Goal: Task Accomplishment & Management: Manage account settings

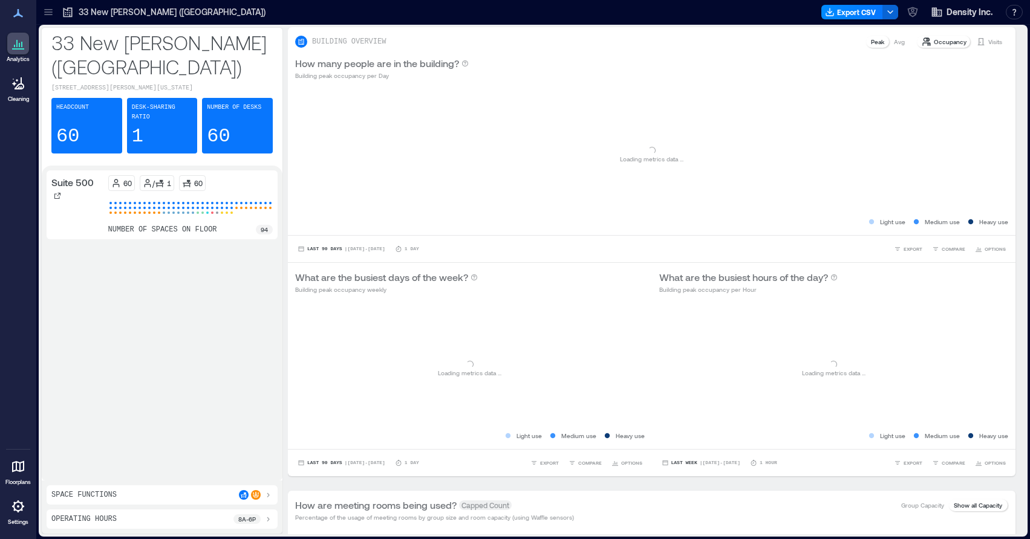
click at [18, 468] on icon at bounding box center [18, 467] width 15 height 15
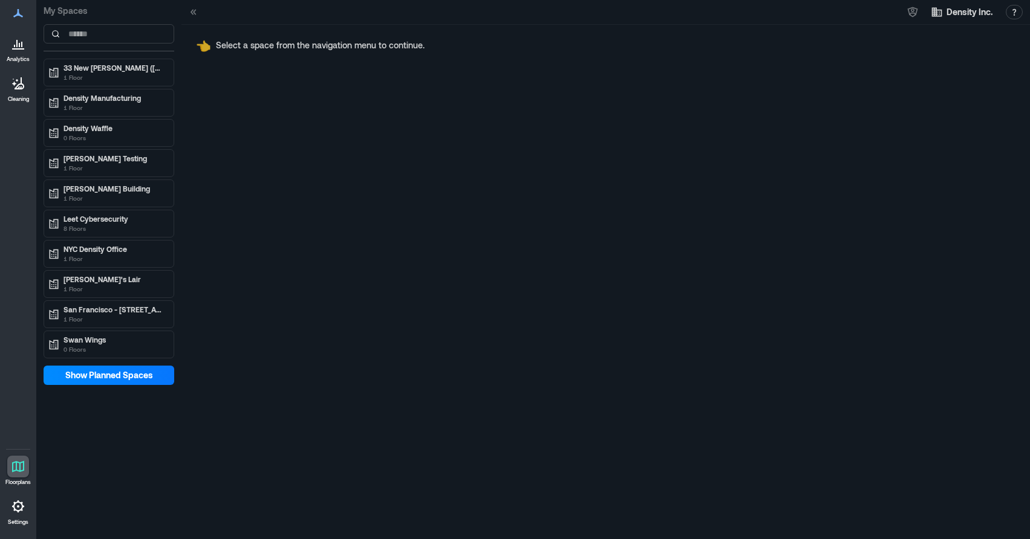
click at [14, 507] on icon at bounding box center [18, 507] width 12 height 12
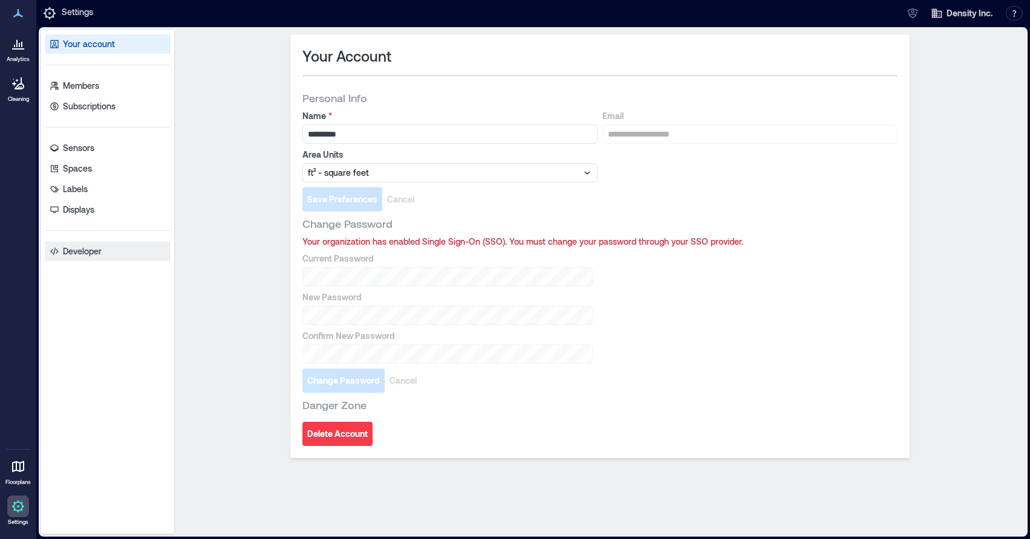
click at [78, 255] on p "Developer" at bounding box center [82, 251] width 39 height 12
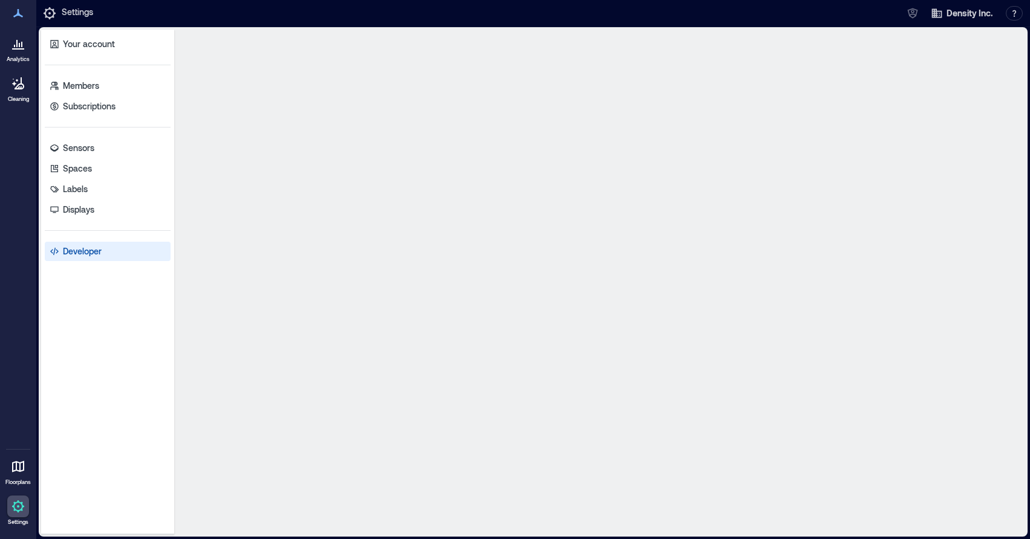
select select "*****"
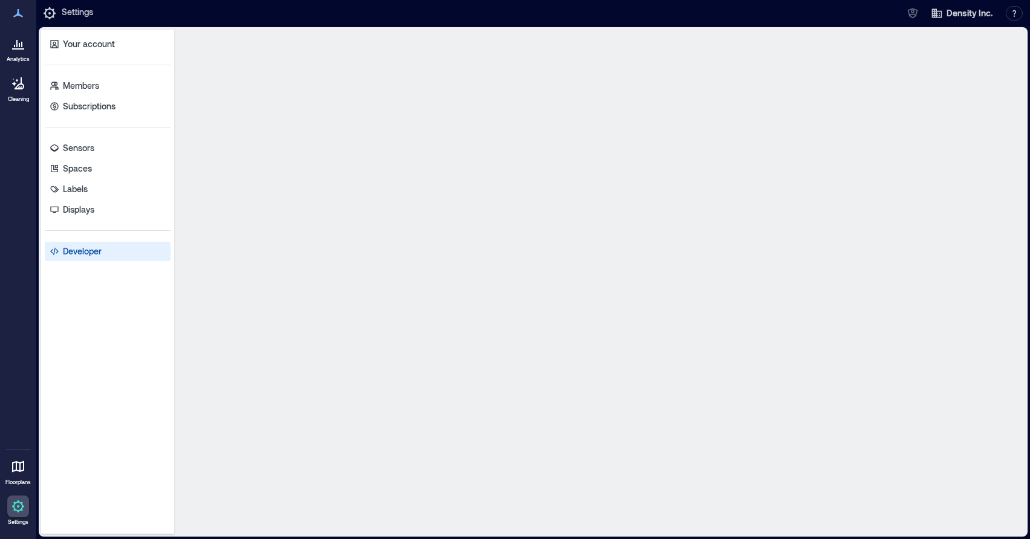
select select "*****"
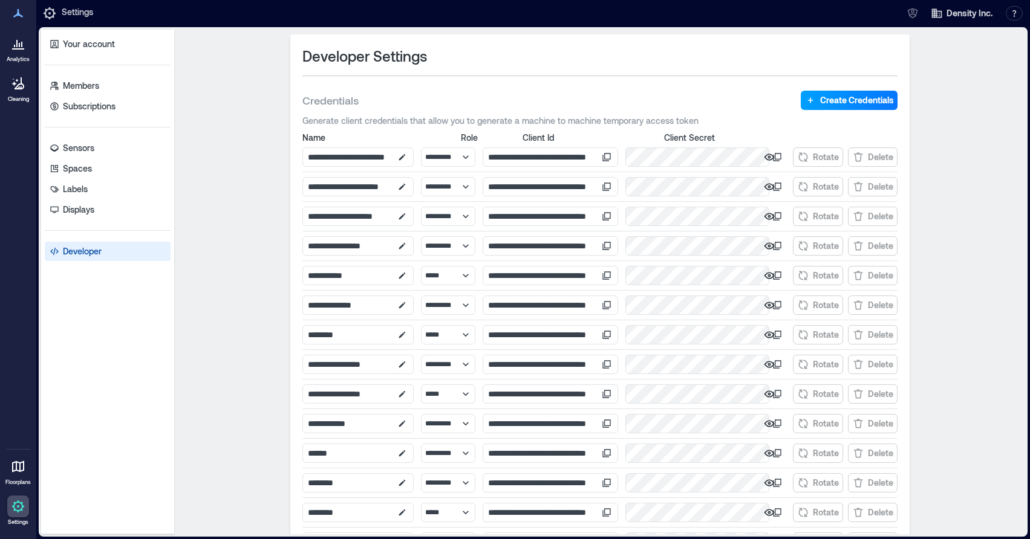
click at [860, 99] on span "Create Credentials" at bounding box center [857, 100] width 74 height 12
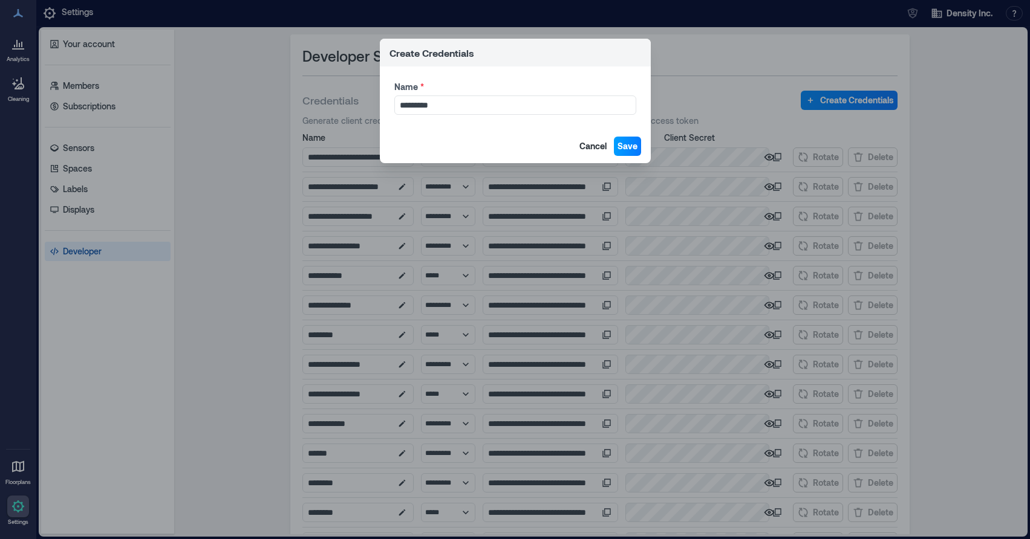
type input "*********"
click at [630, 138] on button "Save" at bounding box center [627, 146] width 27 height 19
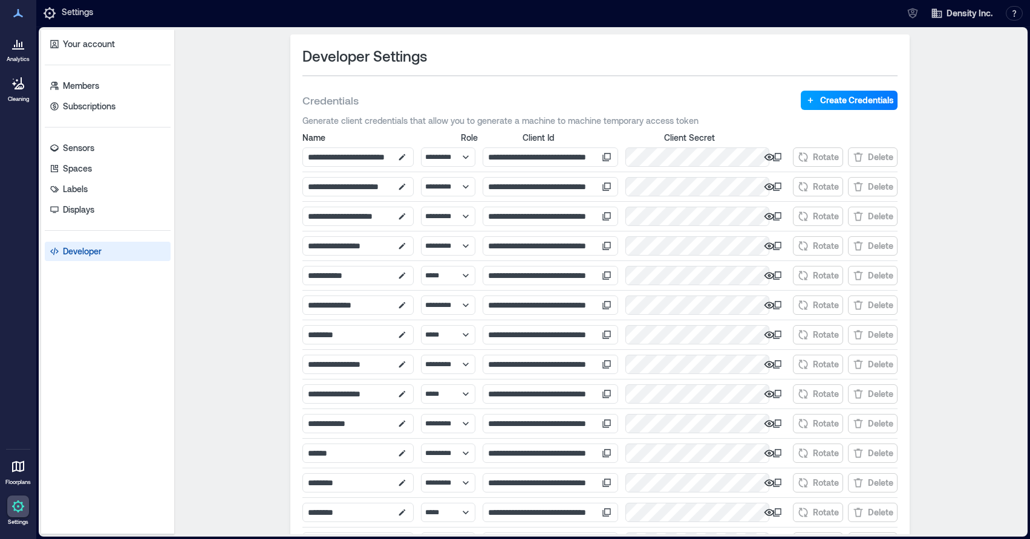
click at [867, 100] on span "Create Credentials" at bounding box center [857, 100] width 74 height 12
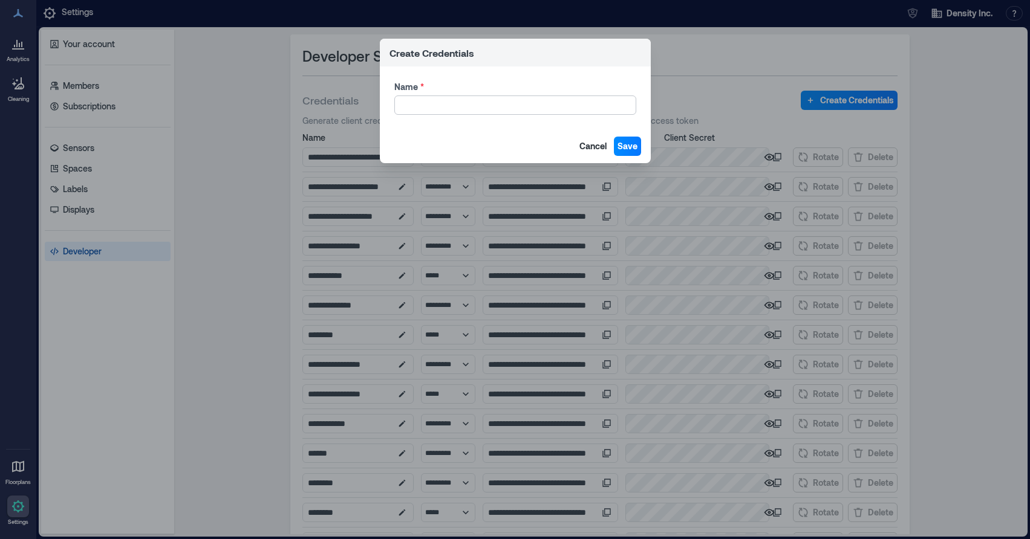
click at [496, 114] on input "Name *" at bounding box center [515, 105] width 242 height 19
click at [594, 139] on button "Cancel" at bounding box center [593, 146] width 34 height 19
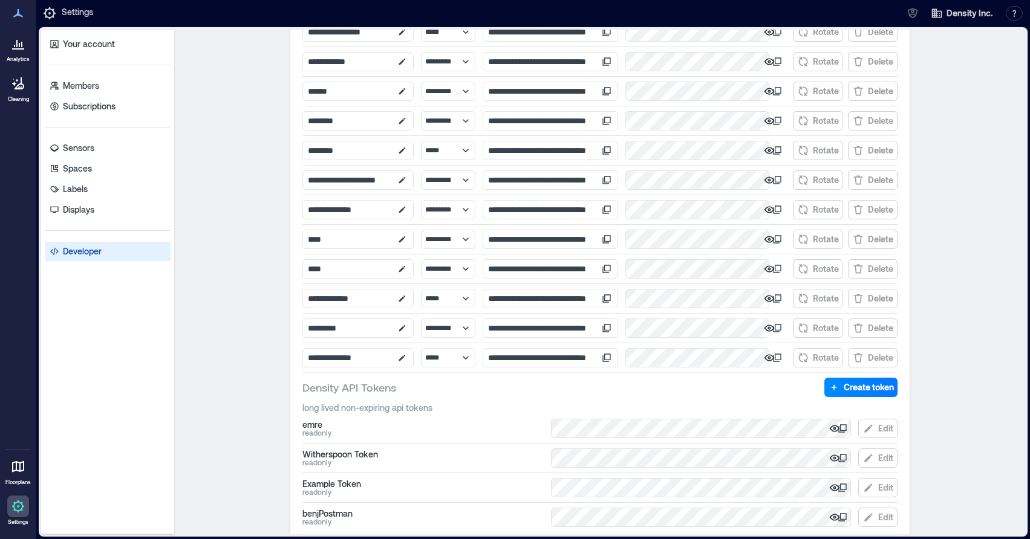
scroll to position [407, 0]
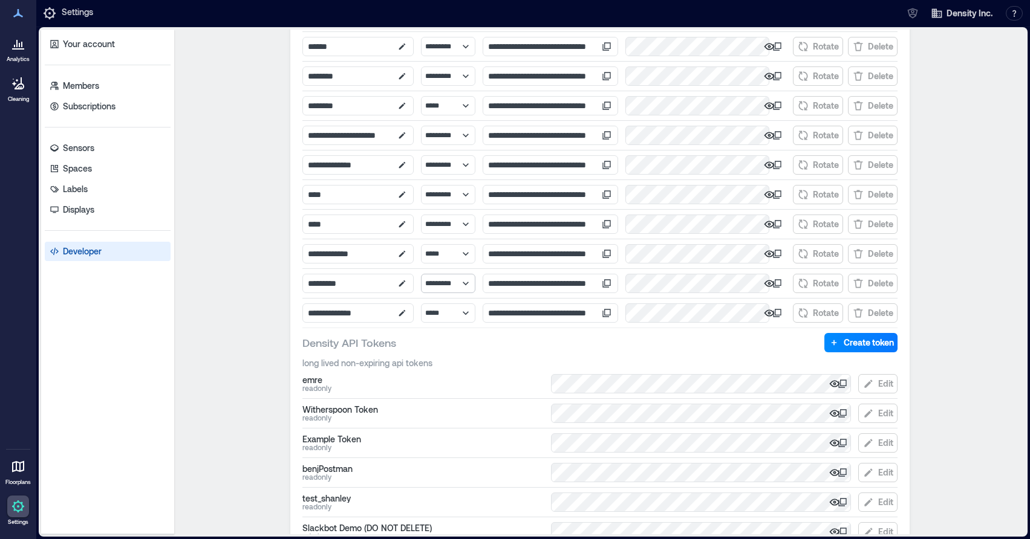
click at [467, 281] on select "********* ****** ***** *****" at bounding box center [448, 283] width 54 height 19
select select "*****"
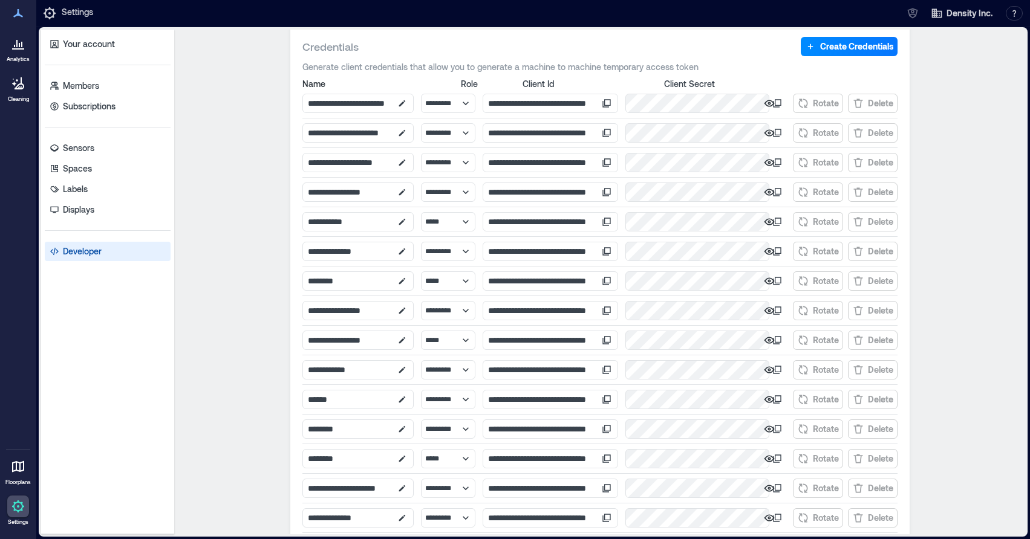
scroll to position [0, 0]
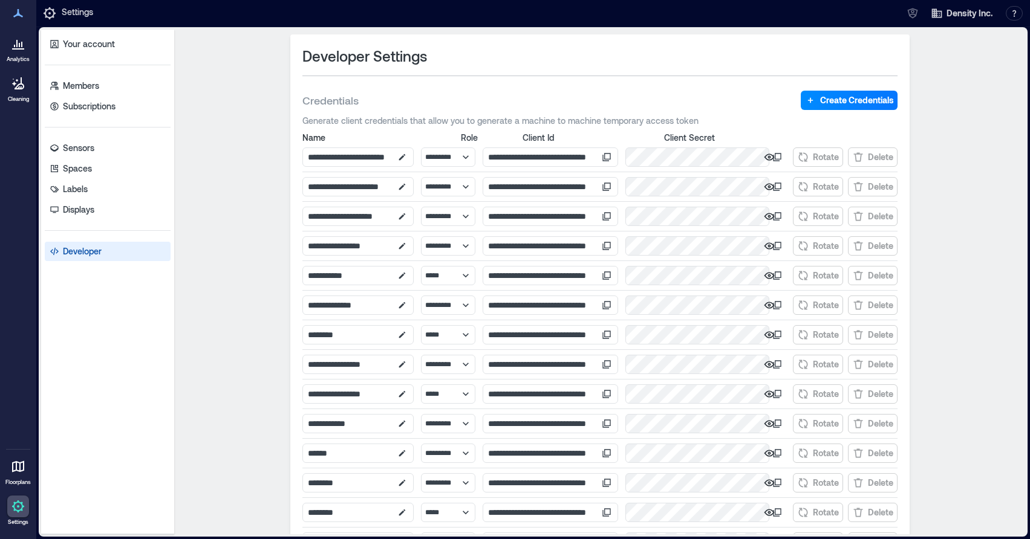
click at [611, 186] on icon at bounding box center [607, 187] width 10 height 10
click at [770, 157] on icon "button" at bounding box center [768, 157] width 3 height 3
click at [774, 156] on icon "button" at bounding box center [769, 157] width 12 height 12
click at [779, 158] on icon at bounding box center [777, 157] width 10 height 10
click at [779, 158] on icon at bounding box center [777, 157] width 8 height 8
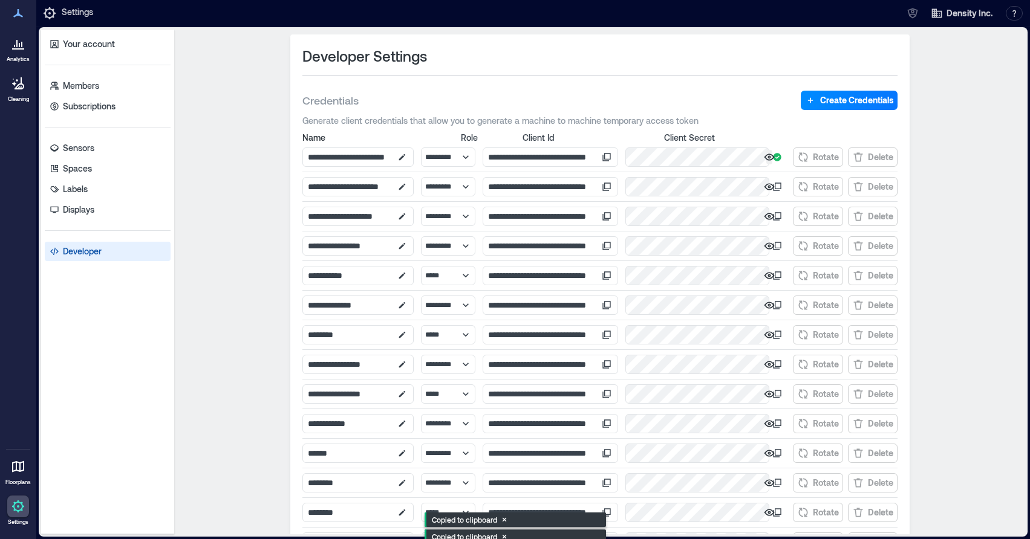
click at [779, 158] on icon at bounding box center [777, 157] width 8 height 8
click at [611, 187] on icon at bounding box center [607, 187] width 10 height 10
click at [781, 185] on div at bounding box center [775, 186] width 19 height 19
click at [777, 186] on icon at bounding box center [777, 187] width 10 height 10
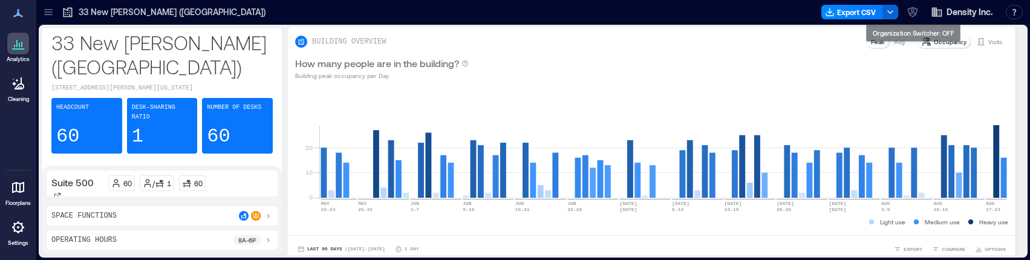
click at [925, 13] on div "Density Inc. Resources API Documentation Help Center Contact Talk to our Founde…" at bounding box center [965, 11] width 125 height 19
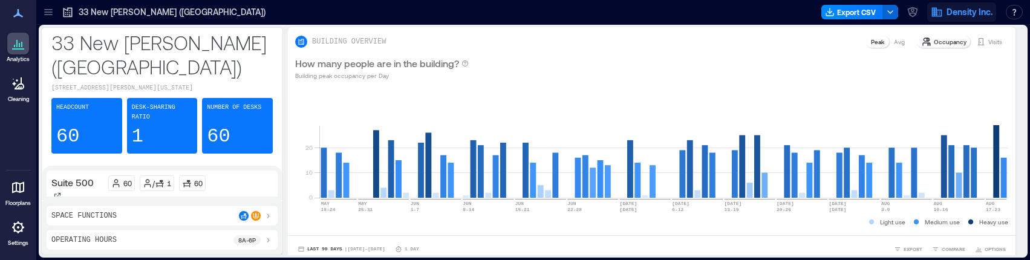
click at [937, 13] on icon "button" at bounding box center [937, 12] width 10 height 9
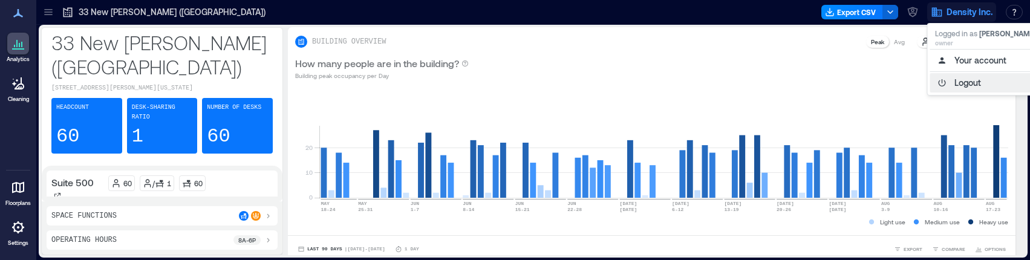
click at [965, 86] on button "Logout" at bounding box center [985, 82] width 111 height 19
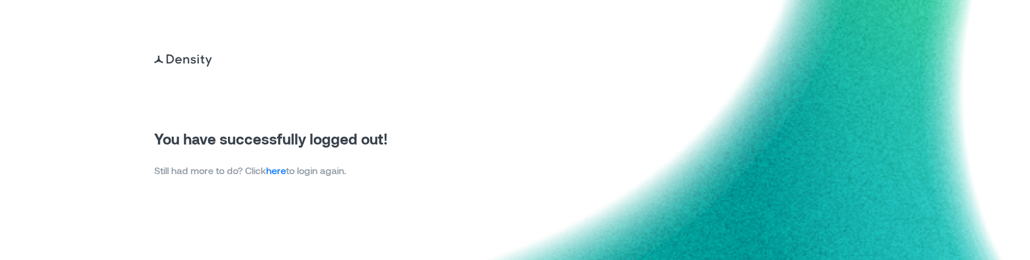
click at [278, 172] on link "here" at bounding box center [276, 169] width 20 height 11
